Goal: Task Accomplishment & Management: Manage account settings

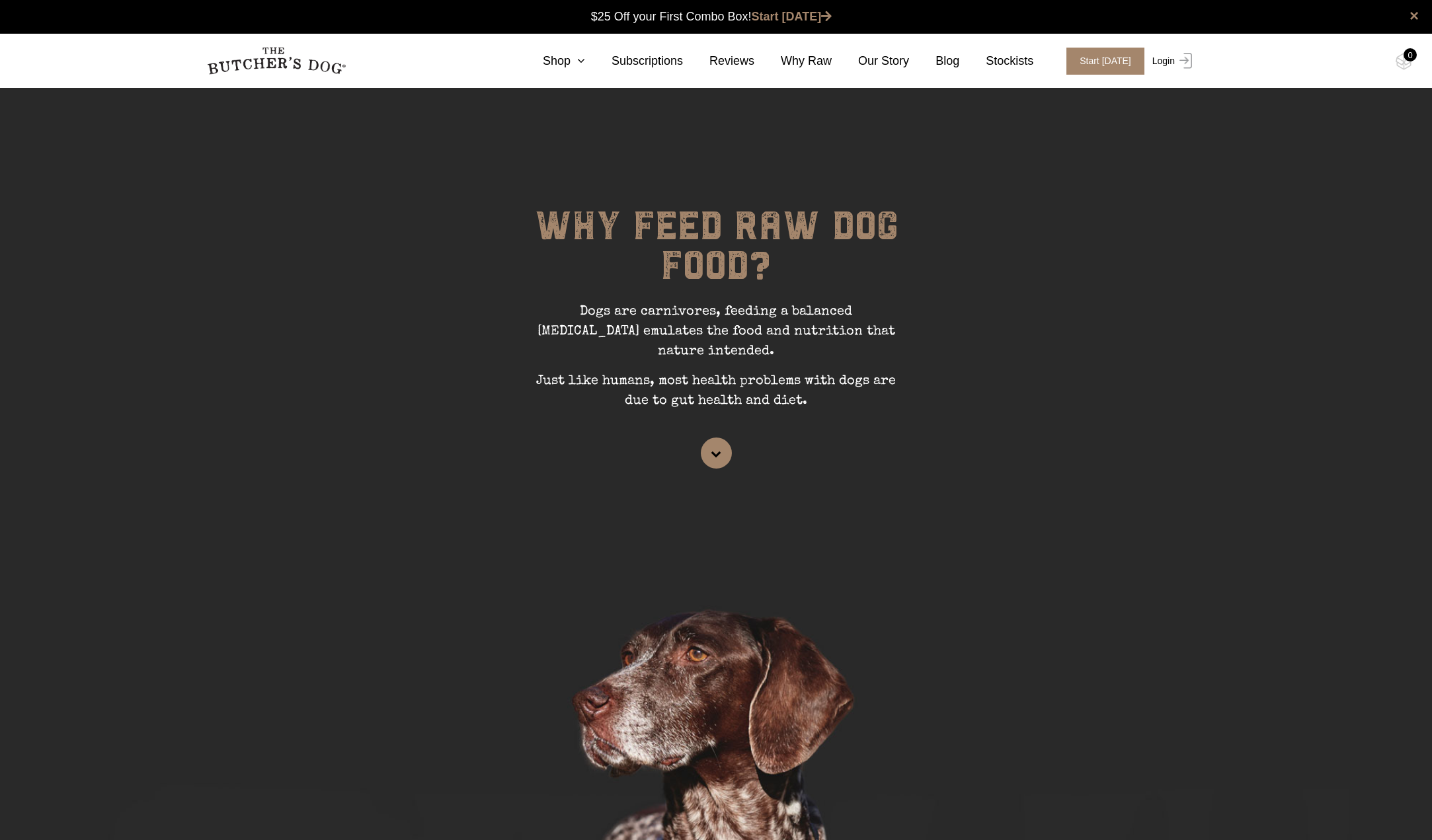
click at [1178, 66] on img at bounding box center [1183, 60] width 18 height 16
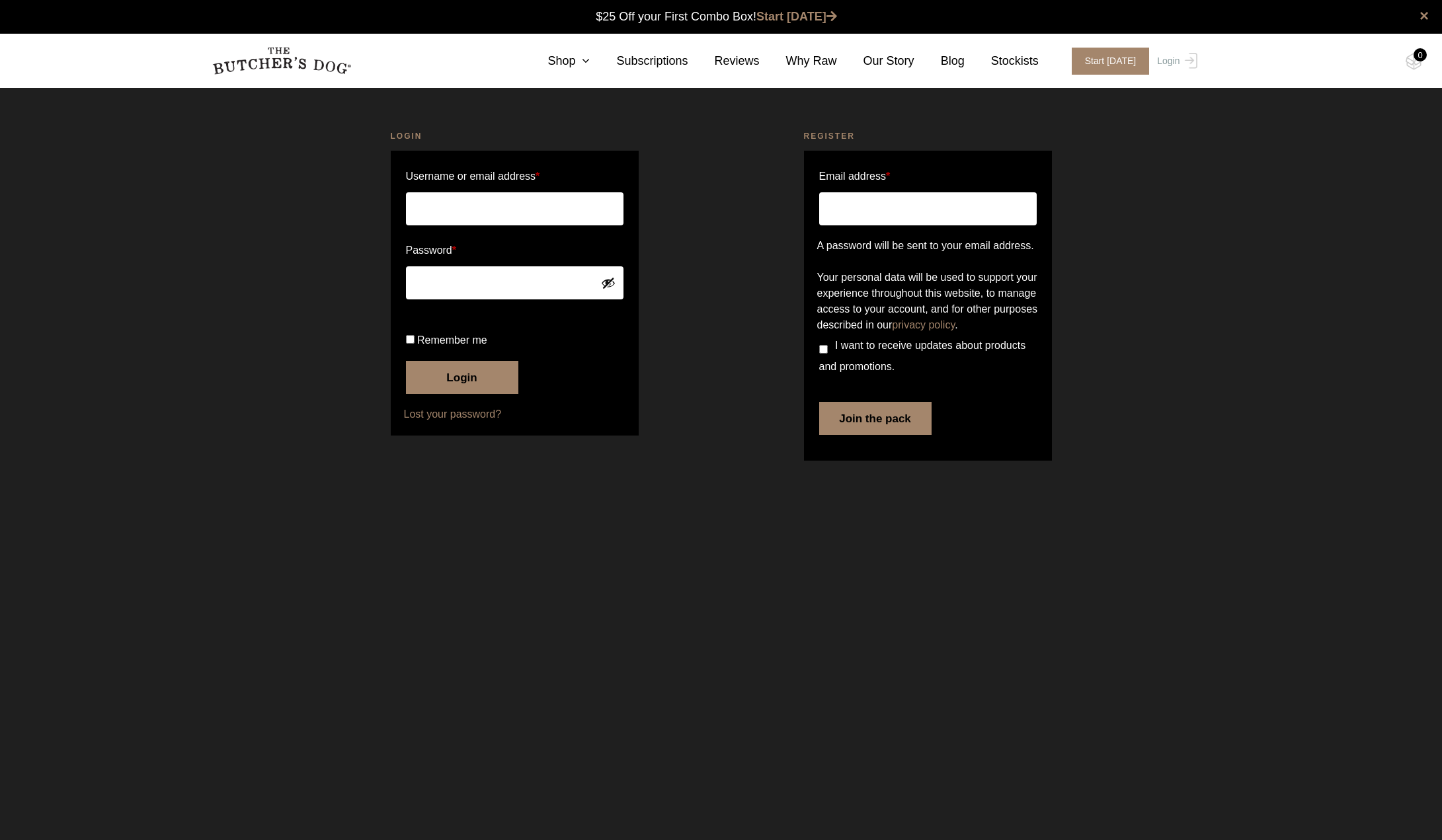
type input "amy.merriman"
click at [410, 343] on input "Remember me" at bounding box center [409, 339] width 8 height 8
checkbox input "true"
click at [467, 394] on button "Login" at bounding box center [461, 378] width 112 height 33
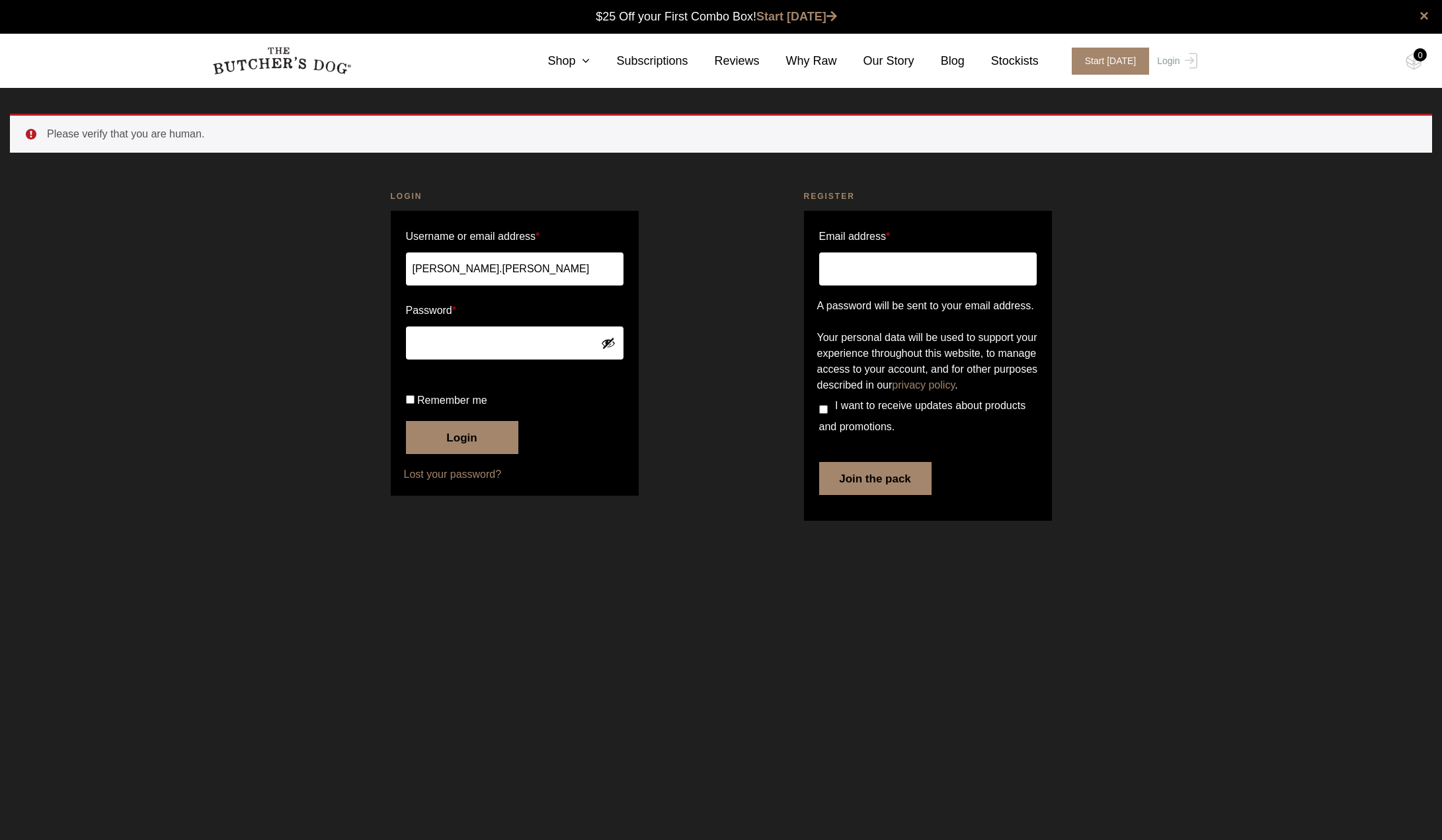
click at [414, 404] on input "Remember me" at bounding box center [409, 399] width 8 height 8
checkbox input "true"
click at [442, 454] on button "Login" at bounding box center [461, 438] width 112 height 33
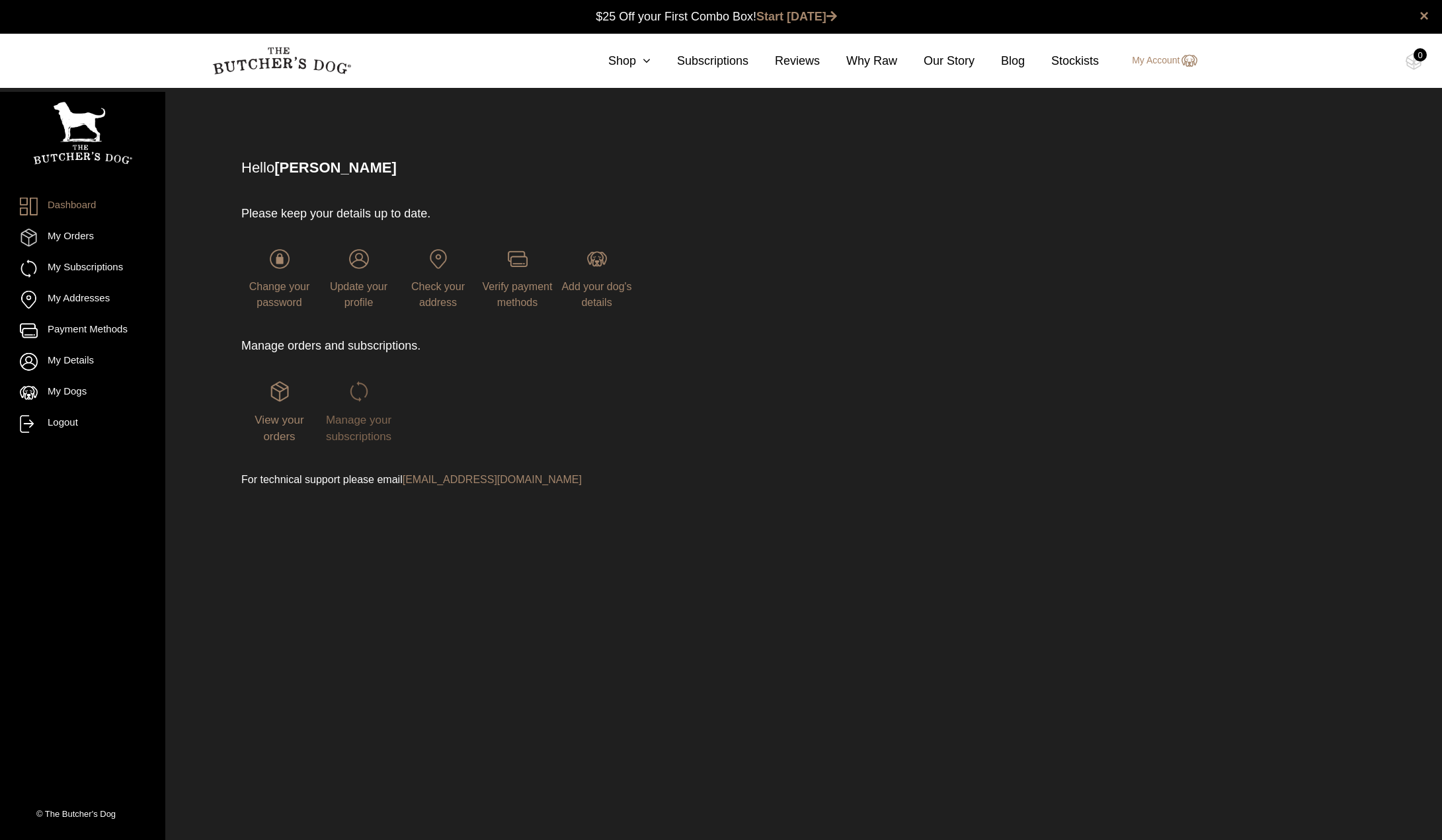
click at [344, 423] on span "Manage your subscriptions" at bounding box center [358, 429] width 65 height 30
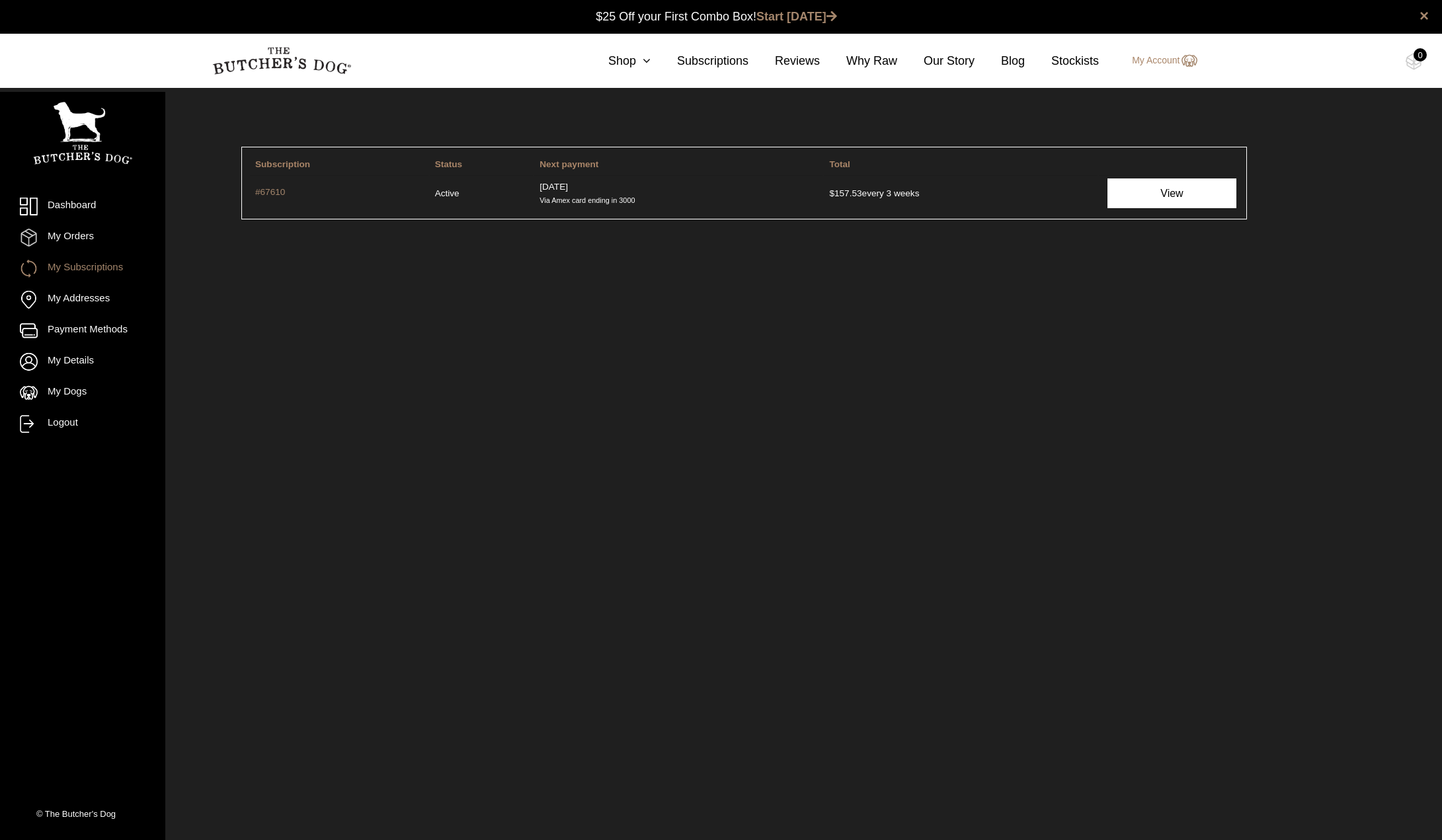
click at [1145, 194] on link "View" at bounding box center [1172, 193] width 129 height 30
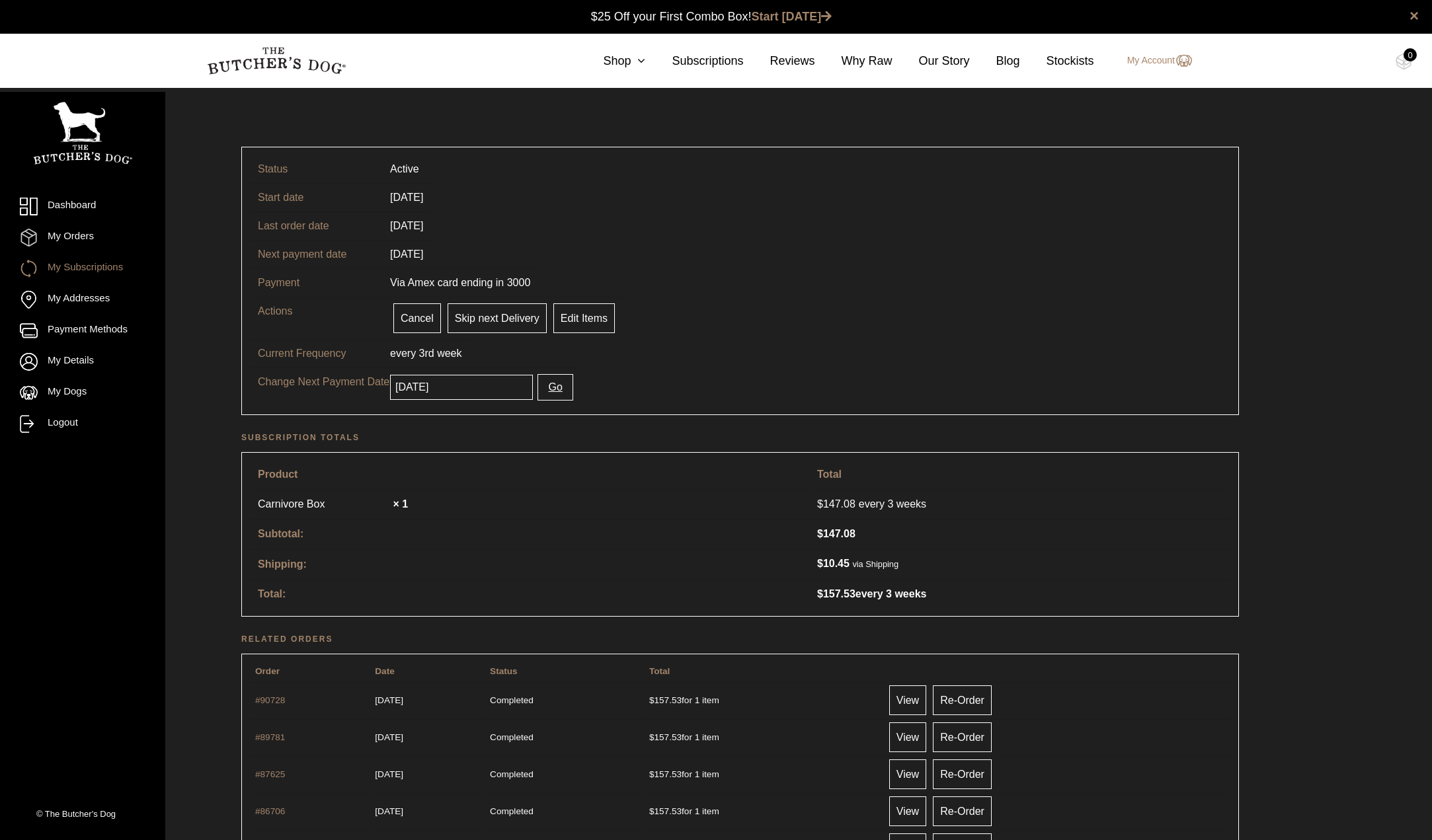
click at [465, 385] on input "[DATE]" at bounding box center [462, 387] width 143 height 25
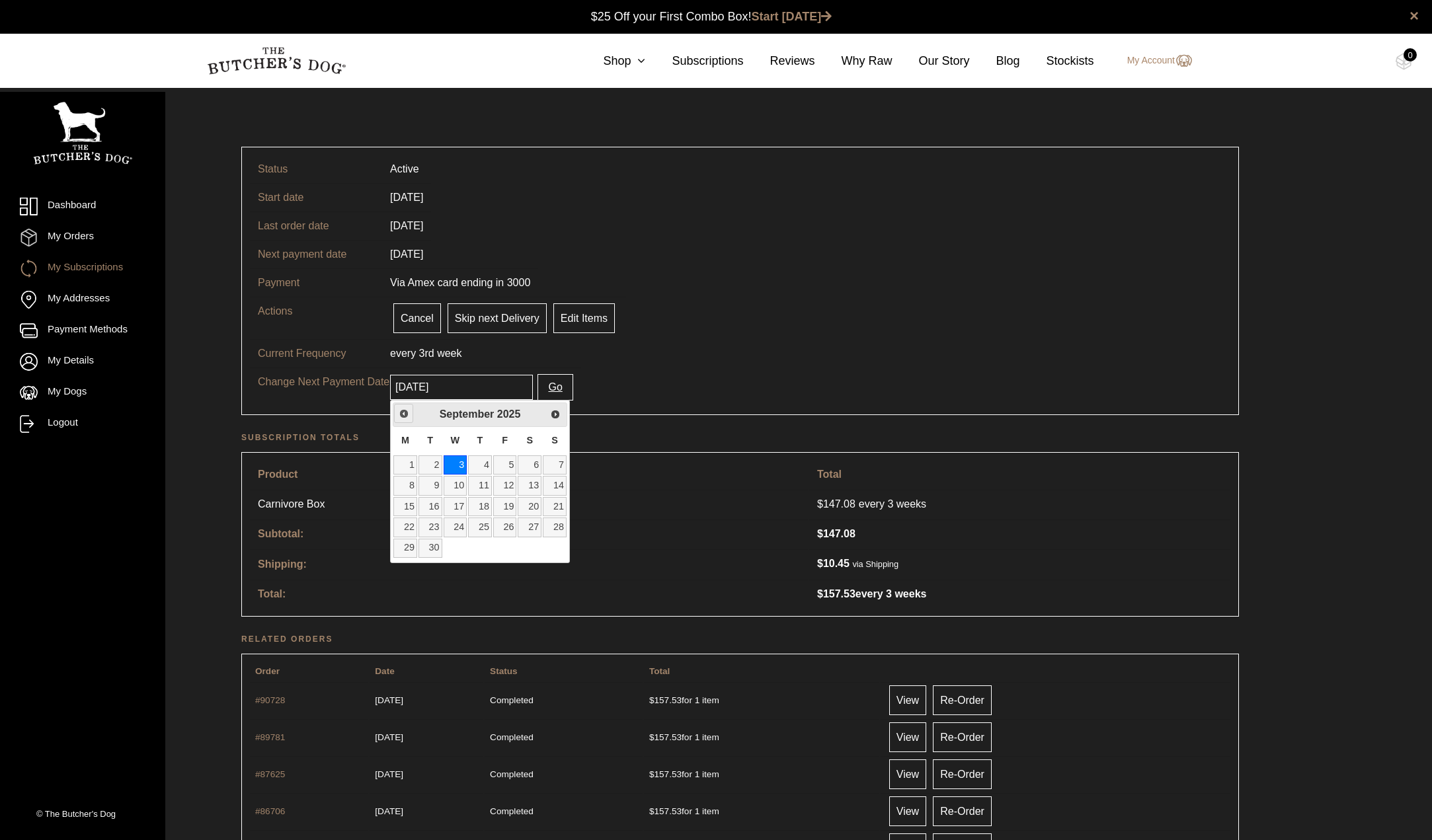
click at [403, 419] on span "Previous" at bounding box center [403, 413] width 10 height 10
click at [559, 549] on link "31" at bounding box center [555, 548] width 24 height 19
type input "2025-08-31"
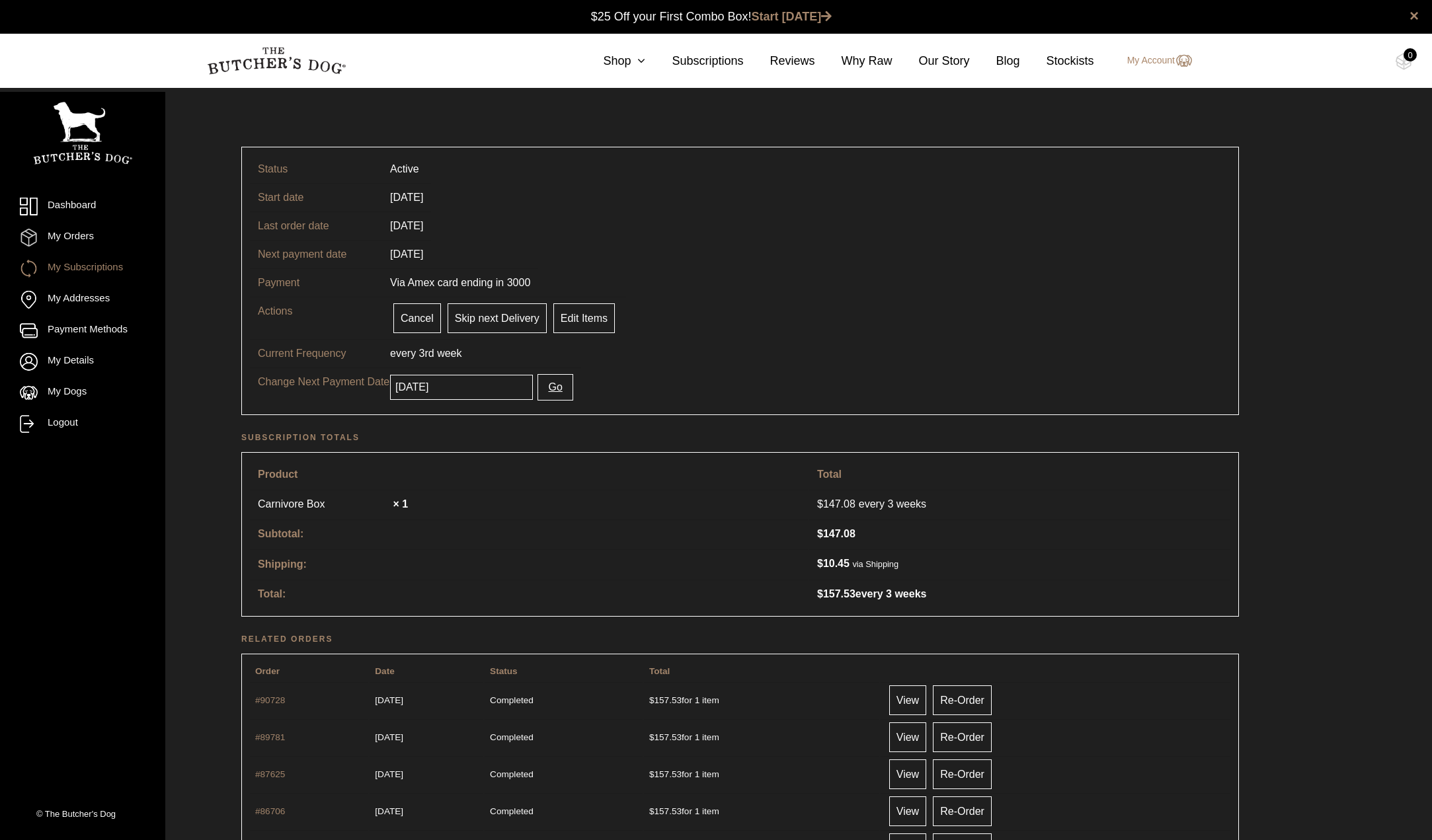
drag, startPoint x: 544, startPoint y: 386, endPoint x: 559, endPoint y: 420, distance: 37.2
click at [545, 386] on button "Go" at bounding box center [555, 387] width 35 height 26
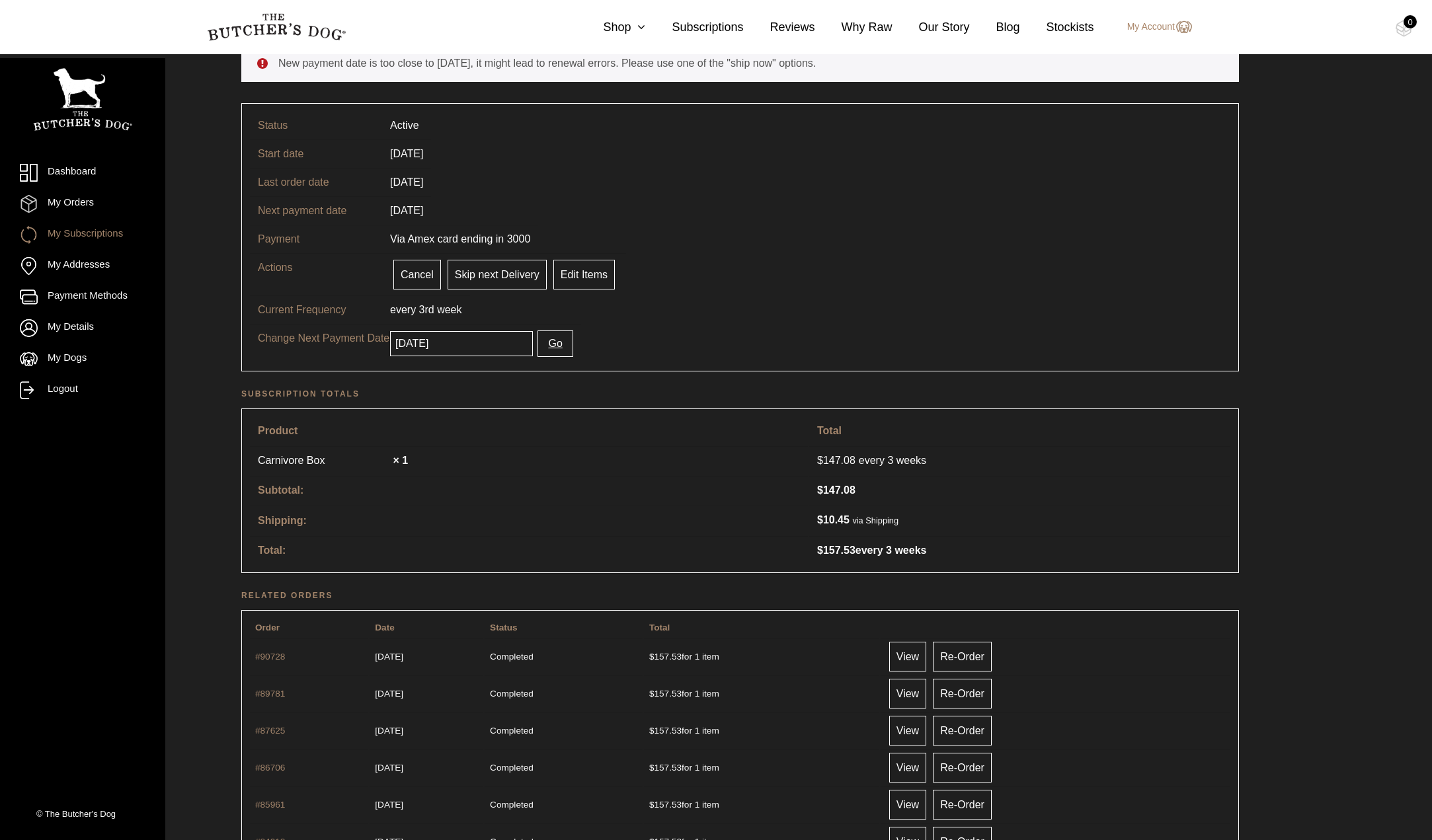
scroll to position [57, 0]
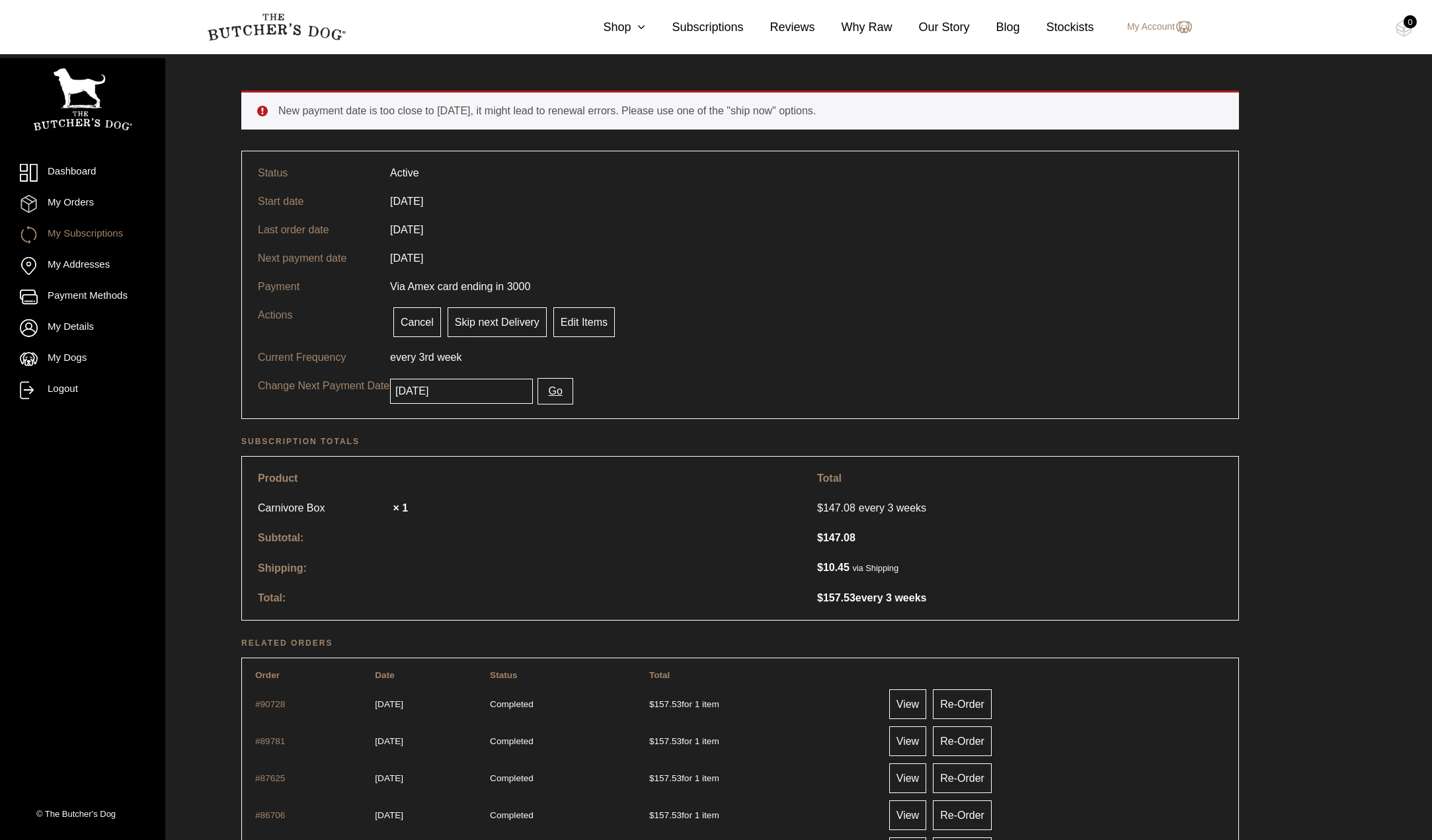
click at [475, 388] on input "2025-09-03" at bounding box center [462, 391] width 143 height 25
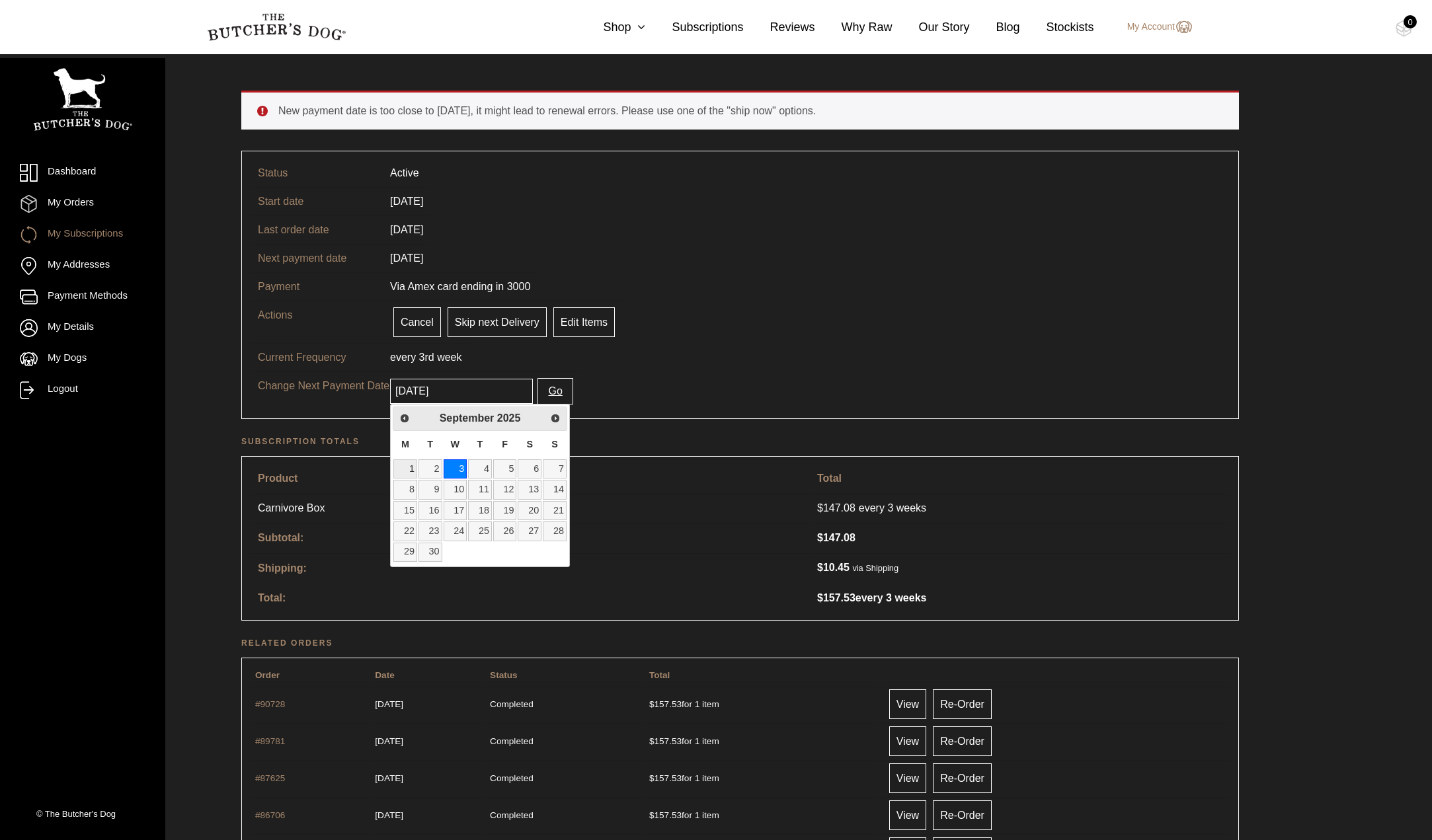
click at [410, 470] on link "1" at bounding box center [406, 469] width 24 height 19
type input "[DATE]"
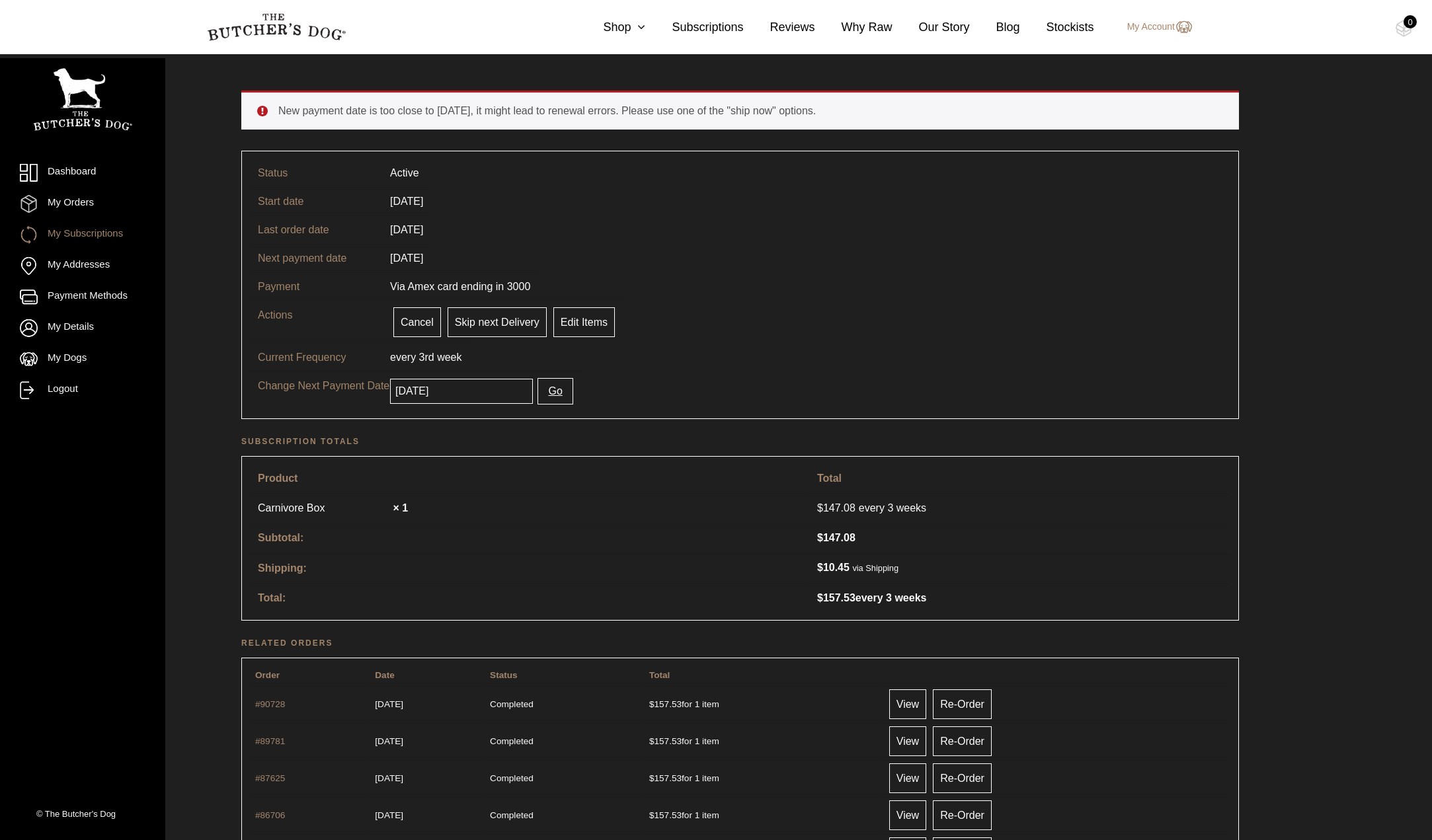
click at [548, 396] on button "Go" at bounding box center [555, 391] width 35 height 26
